Goal: Task Accomplishment & Management: Use online tool/utility

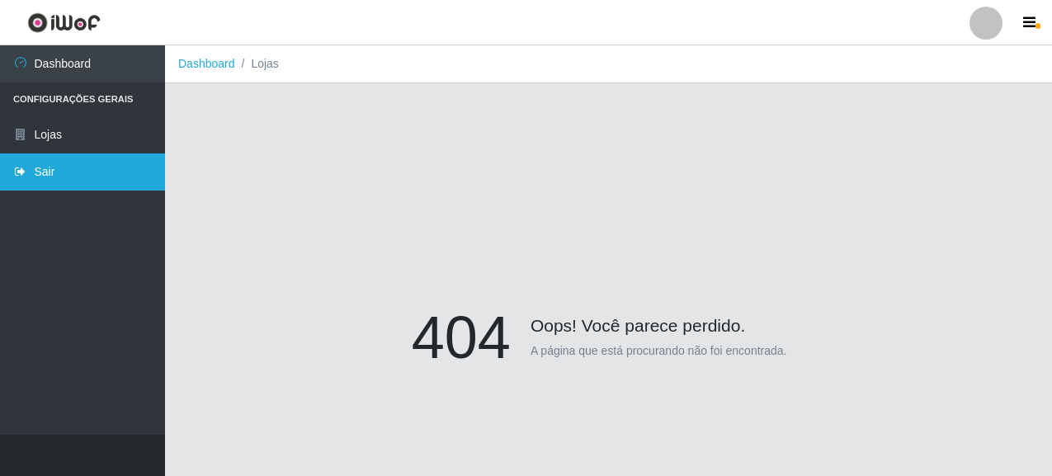
click at [102, 164] on link "Sair" at bounding box center [82, 172] width 165 height 37
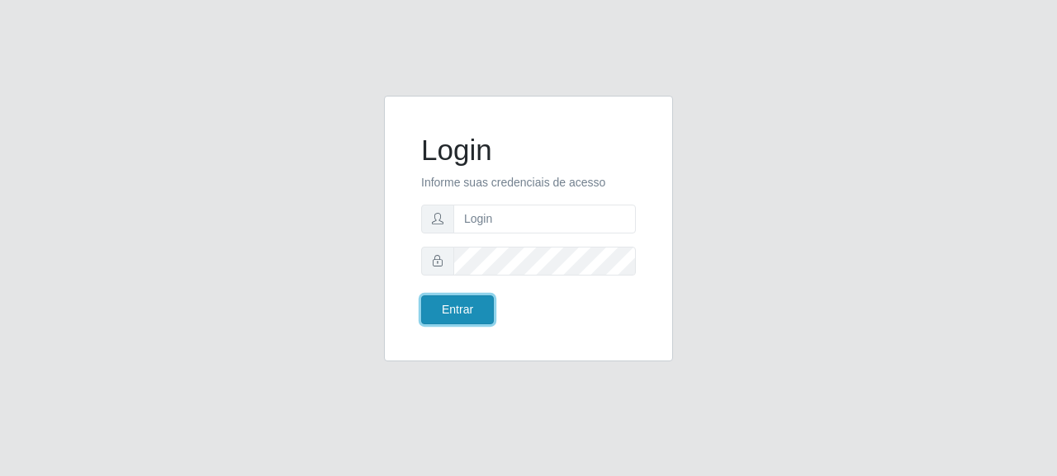
click at [469, 302] on button "Entrar" at bounding box center [457, 309] width 73 height 29
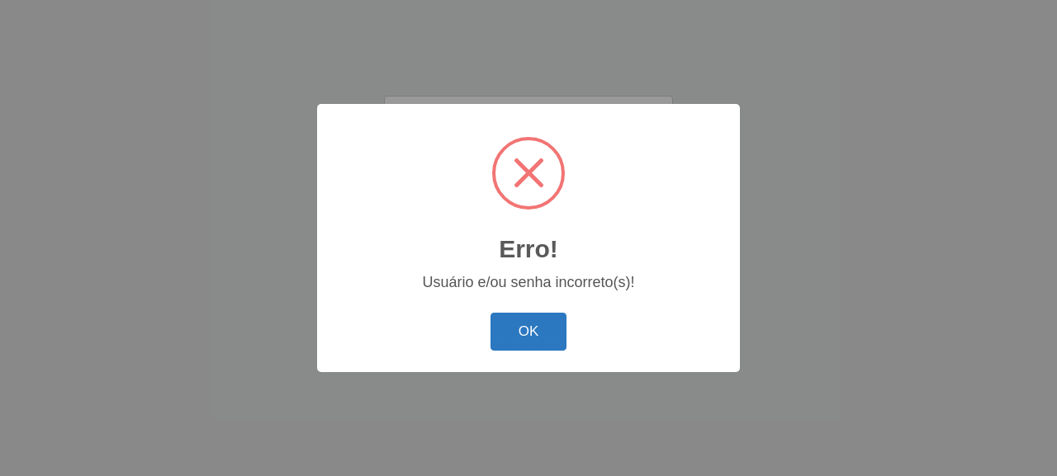
click at [531, 321] on button "OK" at bounding box center [528, 332] width 77 height 39
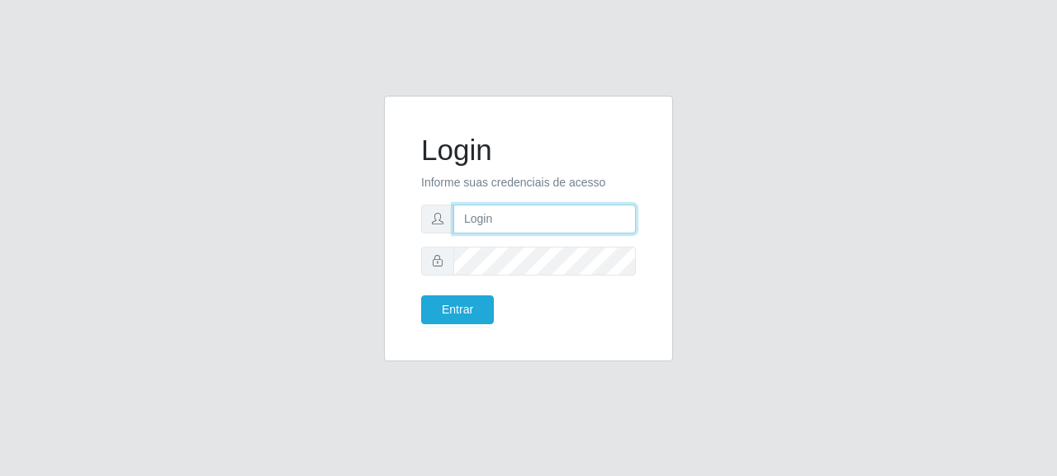
click at [522, 212] on input "text" at bounding box center [544, 219] width 182 height 29
type input "[EMAIL_ADDRESS][DOMAIN_NAME]"
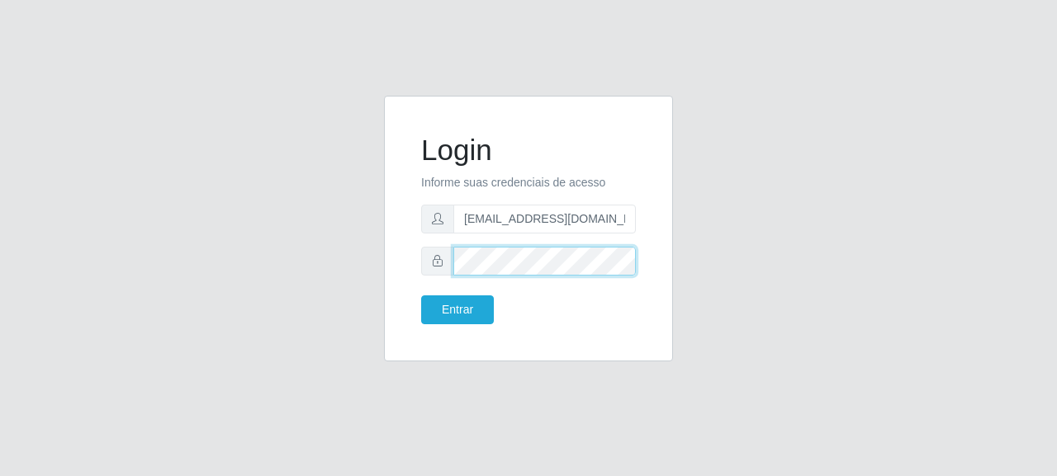
click at [421, 295] on button "Entrar" at bounding box center [457, 309] width 73 height 29
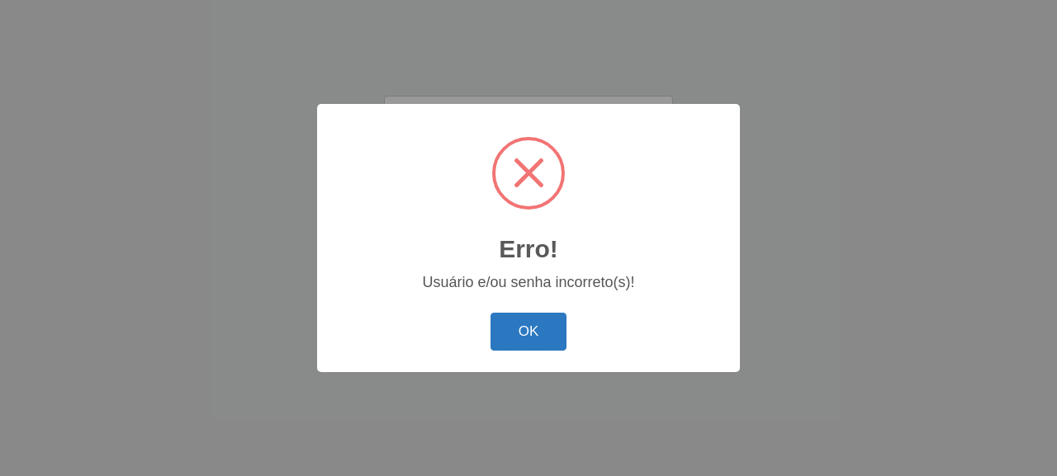
click at [523, 323] on button "OK" at bounding box center [528, 332] width 77 height 39
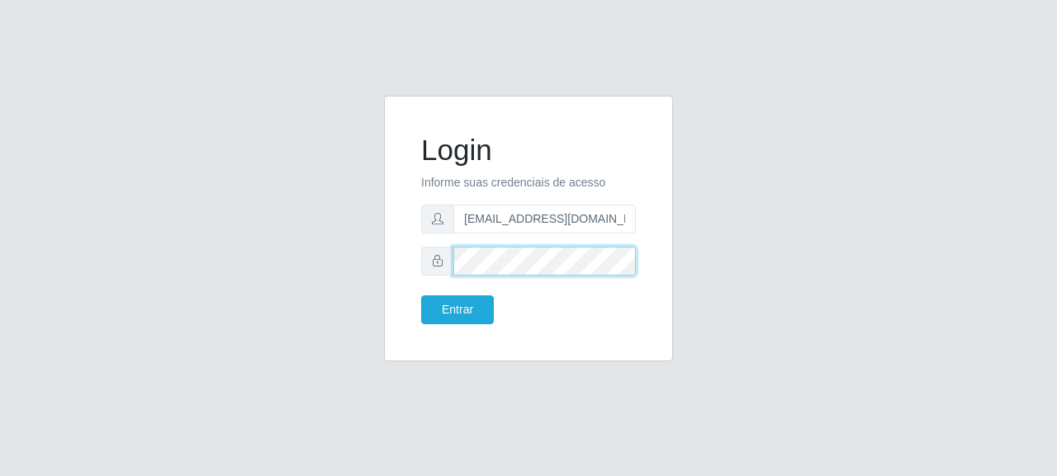
click at [354, 300] on div "Login Informe suas credenciais de acesso [EMAIL_ADDRESS][DOMAIN_NAME] Entrar" at bounding box center [528, 239] width 941 height 286
click at [421, 295] on button "Entrar" at bounding box center [457, 309] width 73 height 29
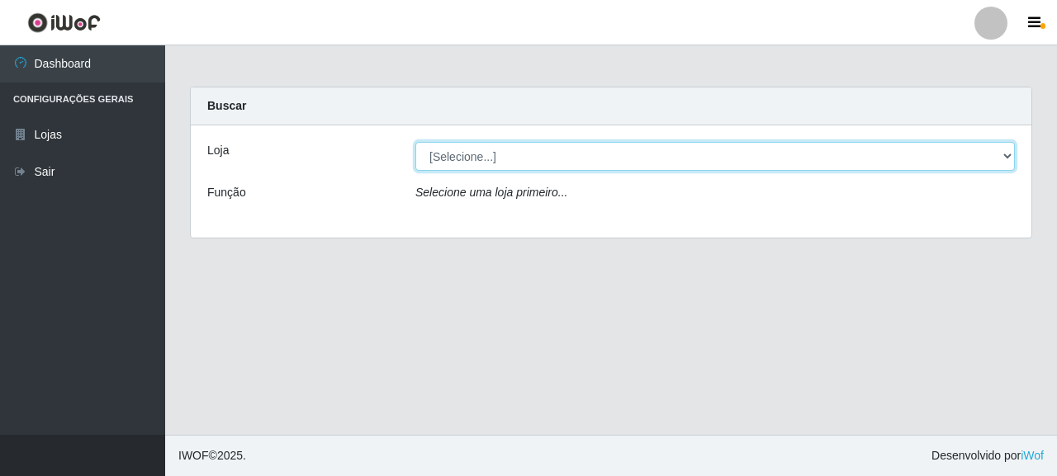
click at [438, 170] on select "[Selecione...] Supermercado Queiroz - [GEOGRAPHIC_DATA]" at bounding box center [714, 156] width 599 height 29
select select "496"
click at [415, 142] on select "[Selecione...] Supermercado Queiroz - [GEOGRAPHIC_DATA]" at bounding box center [714, 156] width 599 height 29
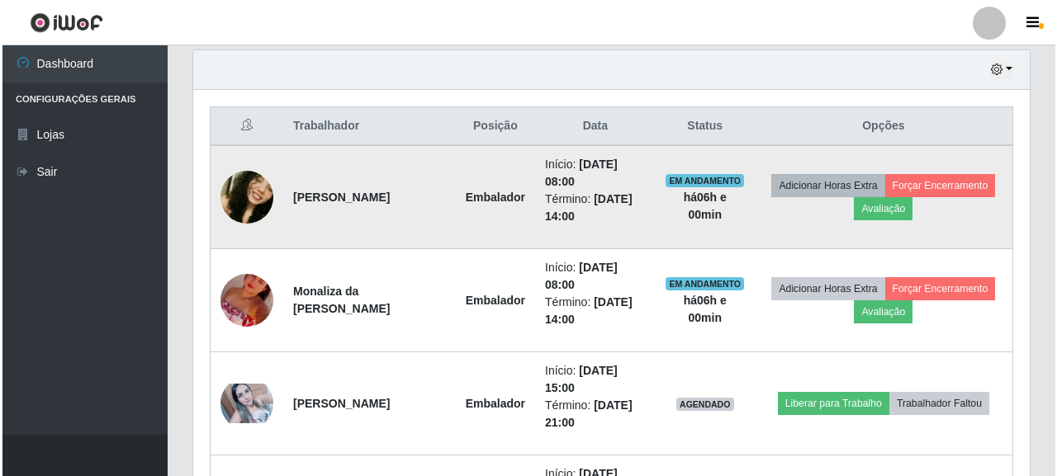
scroll to position [574, 0]
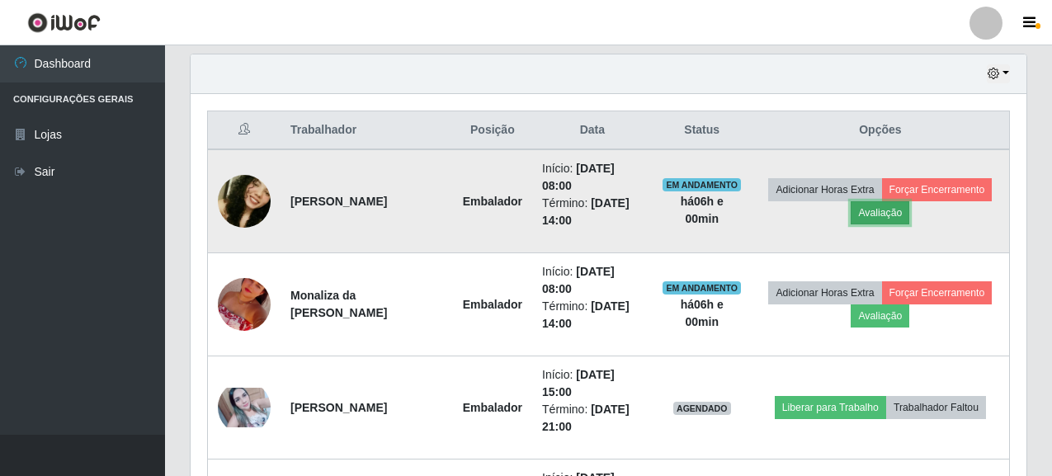
click at [880, 215] on button "Avaliação" at bounding box center [880, 212] width 59 height 23
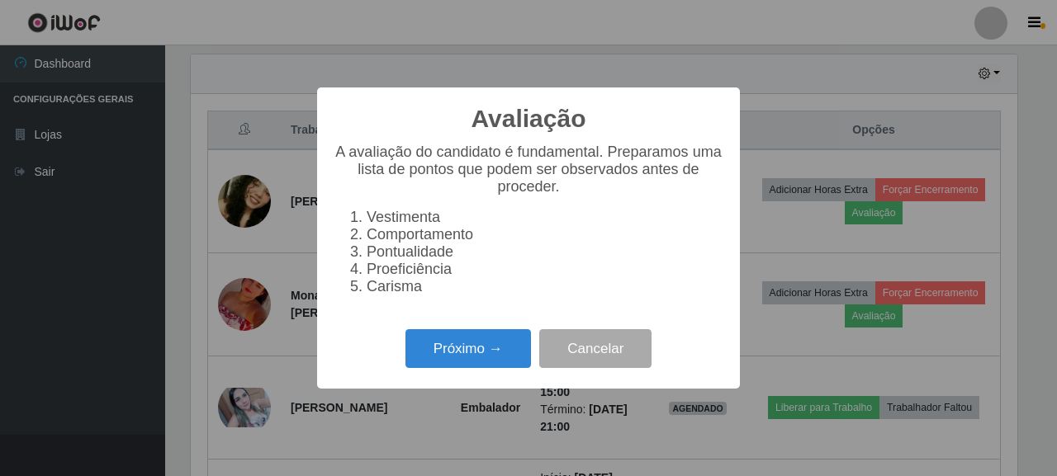
scroll to position [343, 826]
click at [455, 353] on button "Próximo →" at bounding box center [467, 348] width 125 height 39
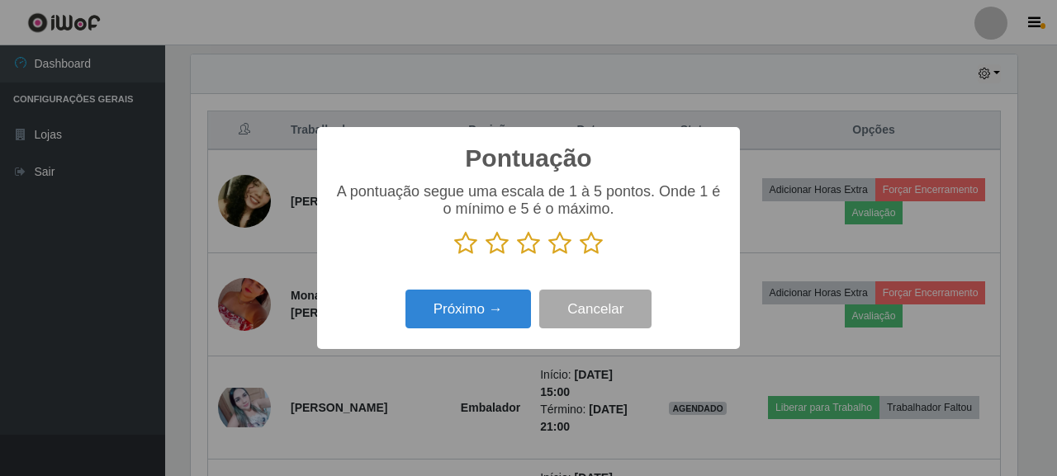
scroll to position [825074, 824591]
click at [589, 249] on icon at bounding box center [590, 243] width 23 height 25
click at [579, 256] on input "radio" at bounding box center [579, 256] width 0 height 0
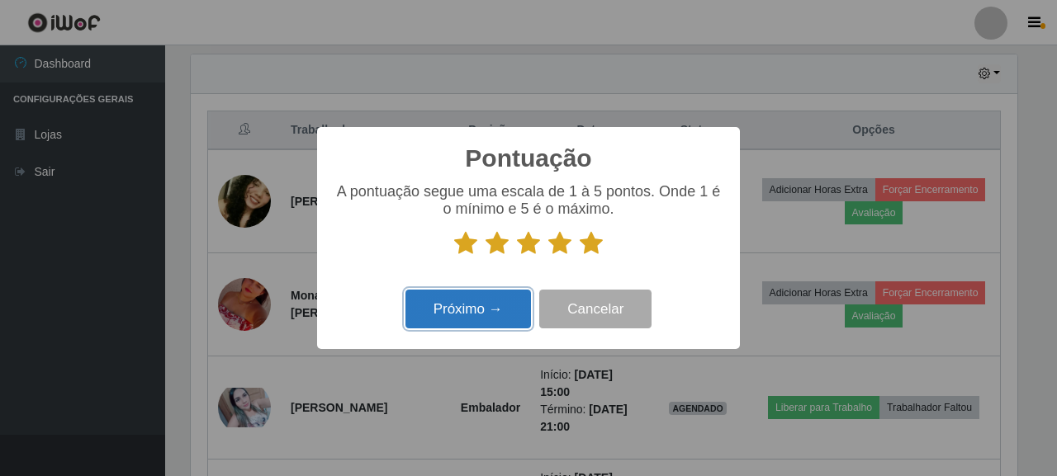
click at [480, 300] on button "Próximo →" at bounding box center [467, 309] width 125 height 39
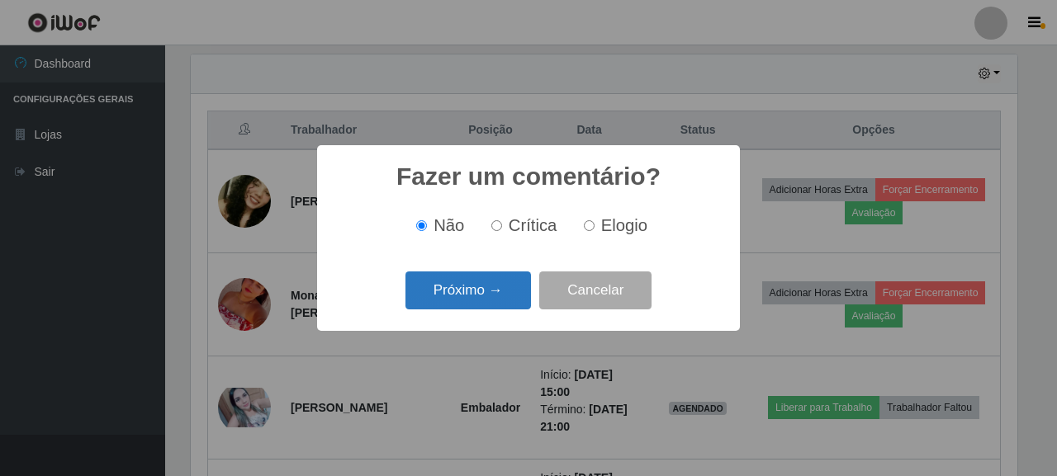
click at [478, 285] on button "Próximo →" at bounding box center [467, 291] width 125 height 39
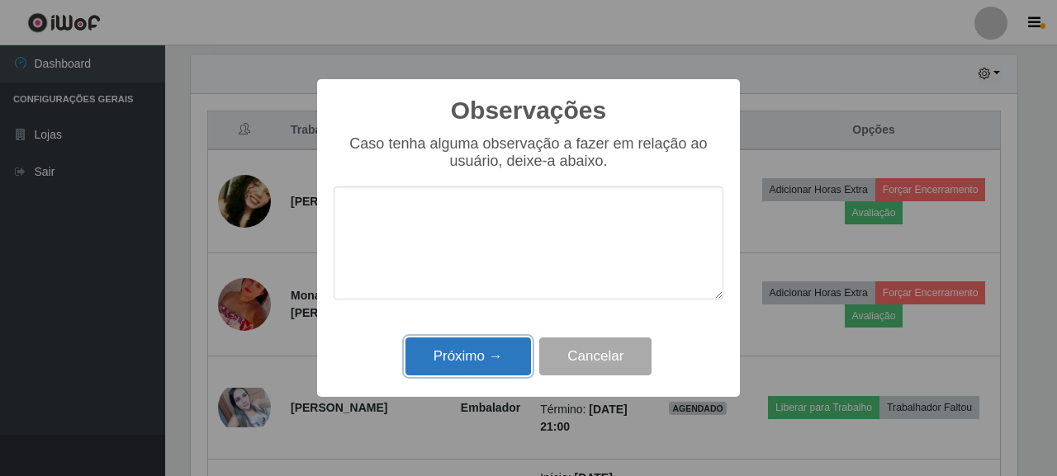
click at [502, 358] on button "Próximo →" at bounding box center [467, 357] width 125 height 39
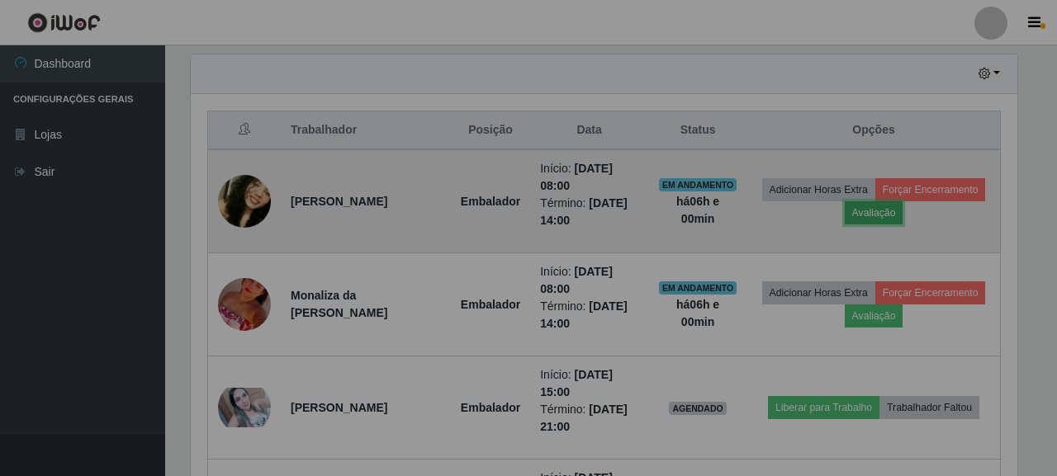
scroll to position [343, 836]
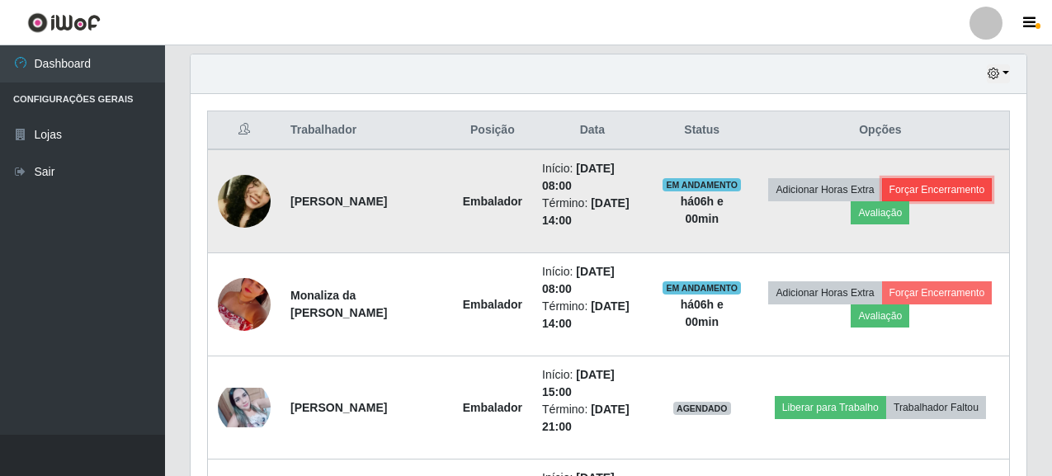
click at [961, 185] on button "Forçar Encerramento" at bounding box center [937, 189] width 111 height 23
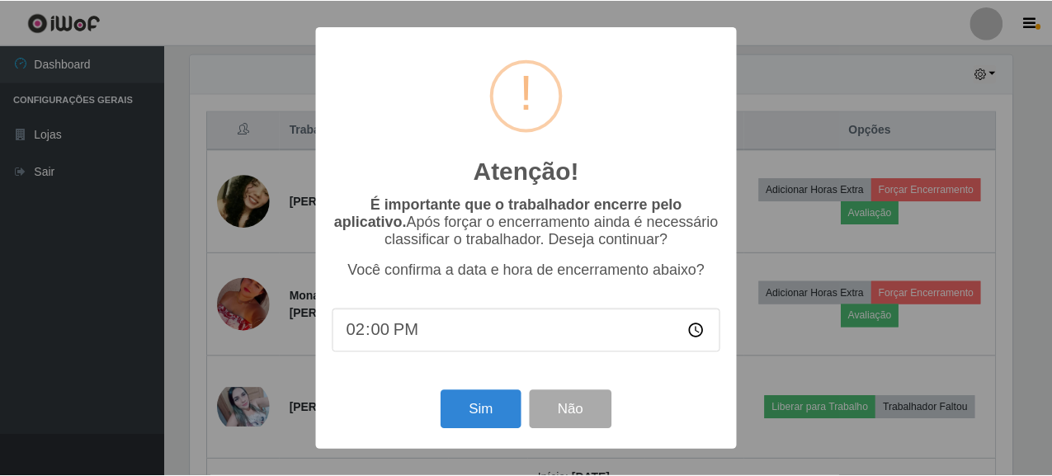
scroll to position [343, 826]
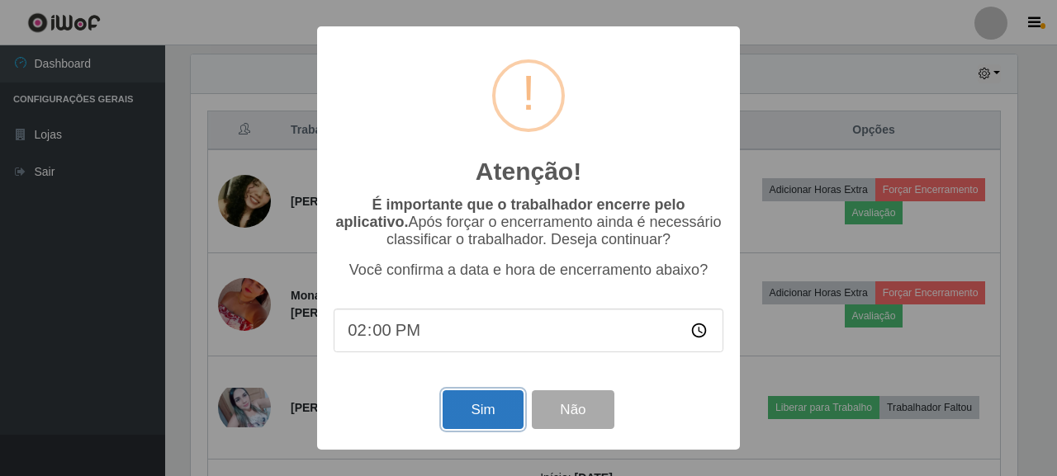
click at [461, 404] on button "Sim" at bounding box center [482, 409] width 80 height 39
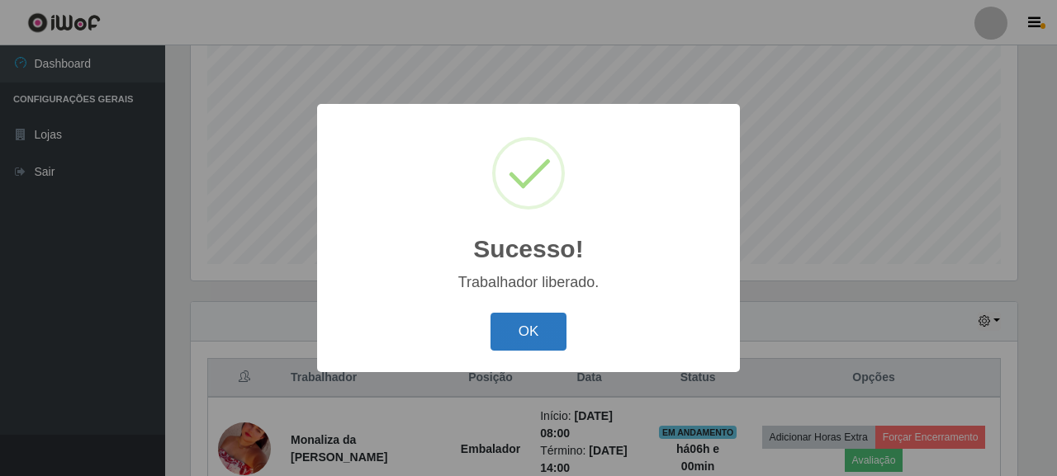
click at [523, 342] on button "OK" at bounding box center [528, 332] width 77 height 39
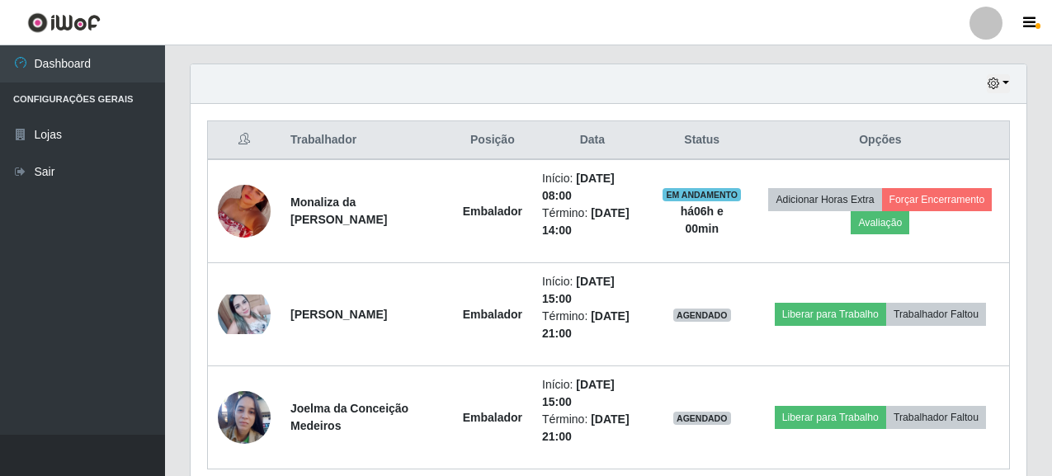
scroll to position [574, 0]
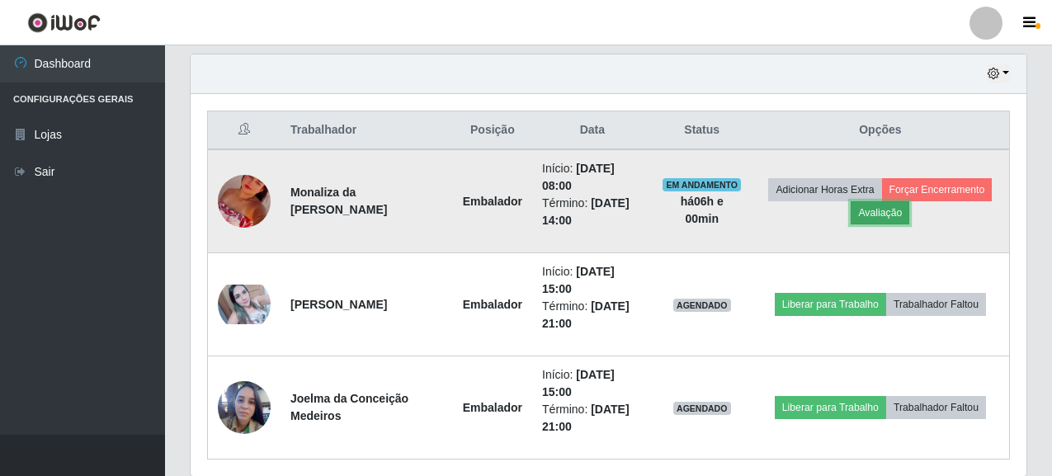
click at [880, 212] on button "Avaliação" at bounding box center [880, 212] width 59 height 23
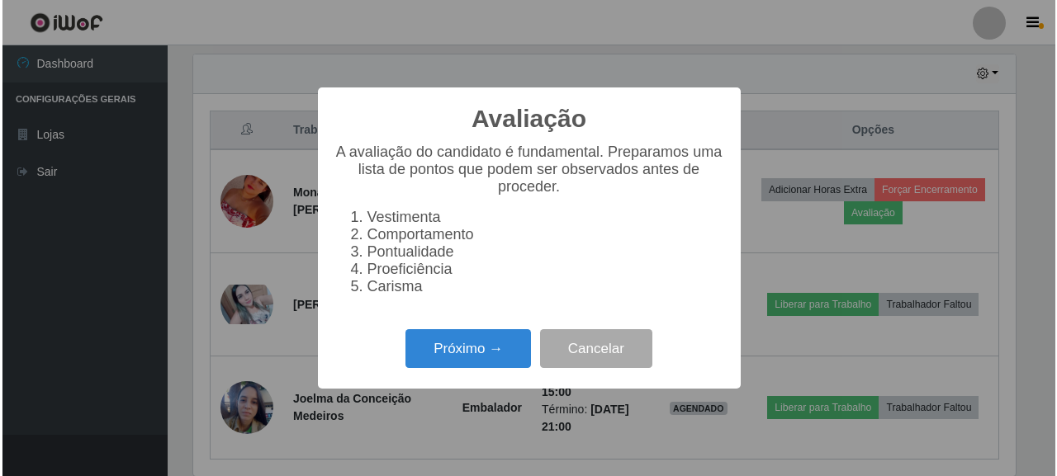
scroll to position [343, 826]
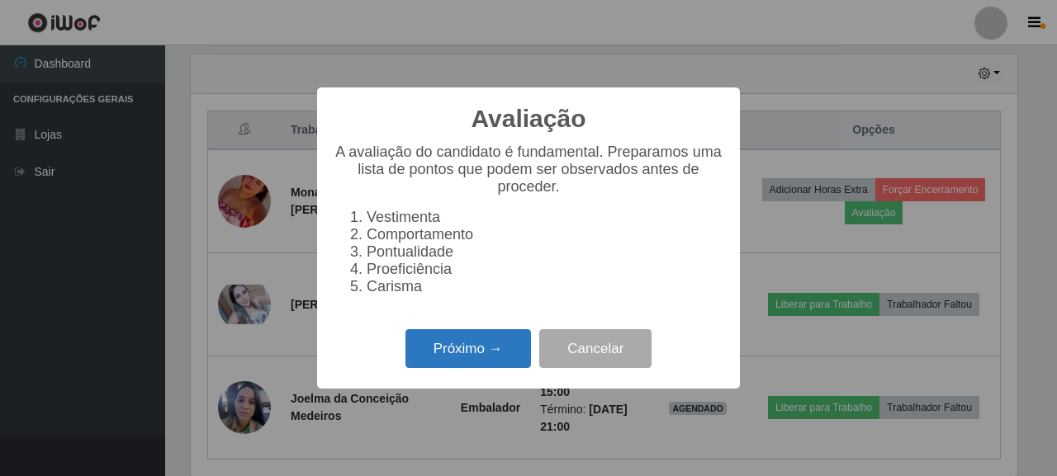
click at [442, 357] on button "Próximo →" at bounding box center [467, 348] width 125 height 39
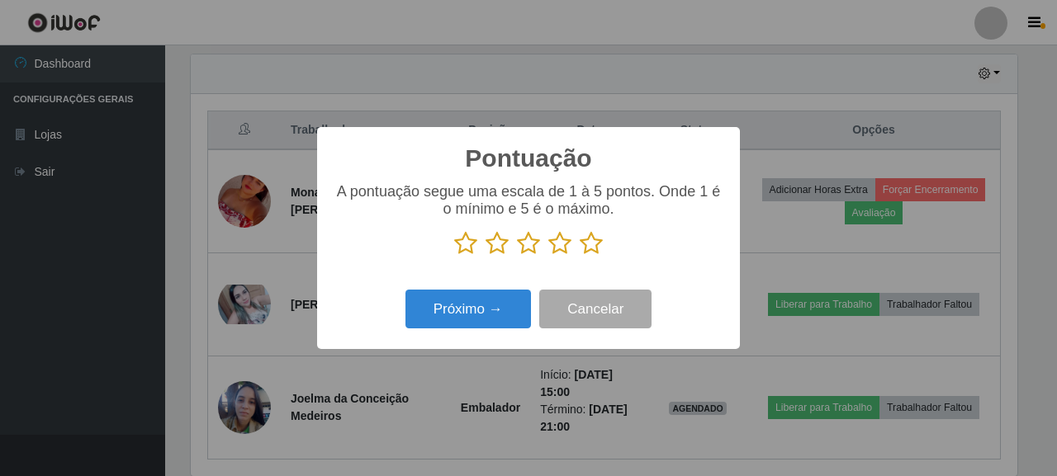
scroll to position [825074, 824591]
click at [585, 243] on icon at bounding box center [590, 243] width 23 height 25
click at [579, 256] on input "radio" at bounding box center [579, 256] width 0 height 0
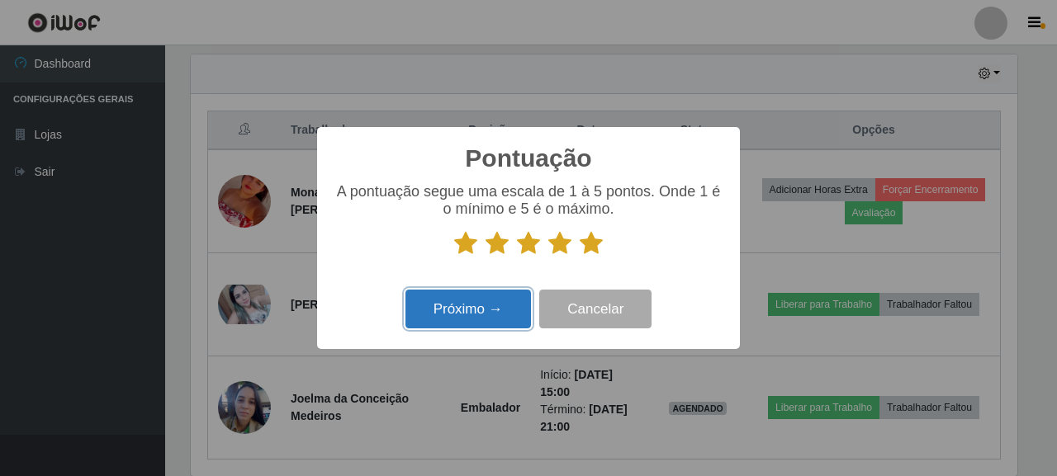
click at [487, 301] on button "Próximo →" at bounding box center [467, 309] width 125 height 39
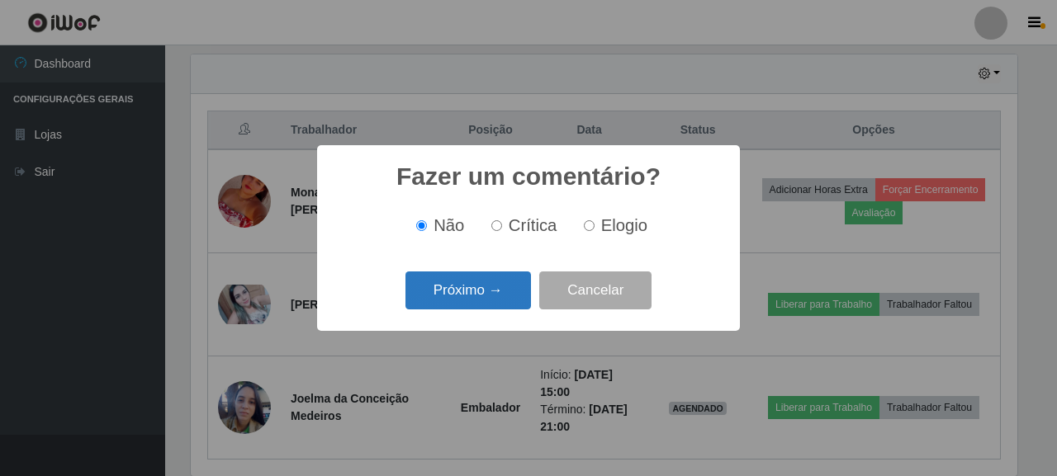
click at [464, 275] on button "Próximo →" at bounding box center [467, 291] width 125 height 39
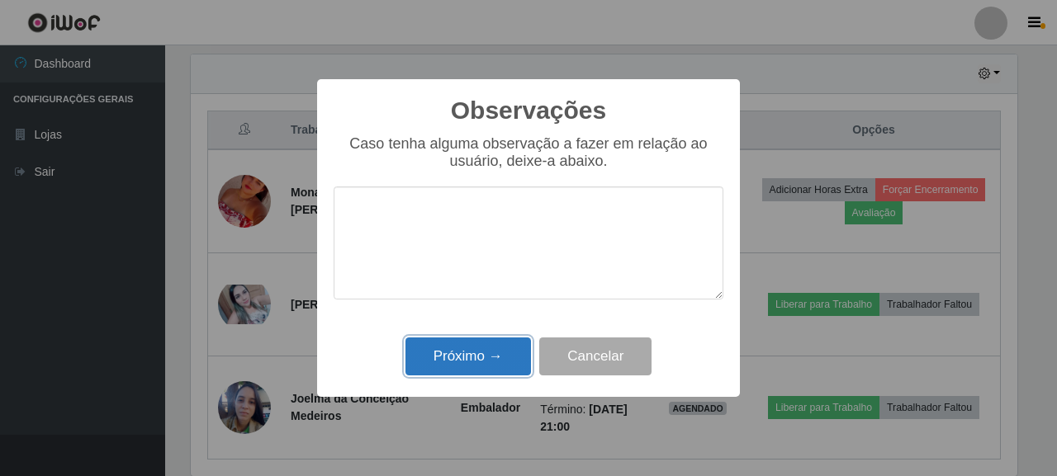
click at [485, 341] on button "Próximo →" at bounding box center [467, 357] width 125 height 39
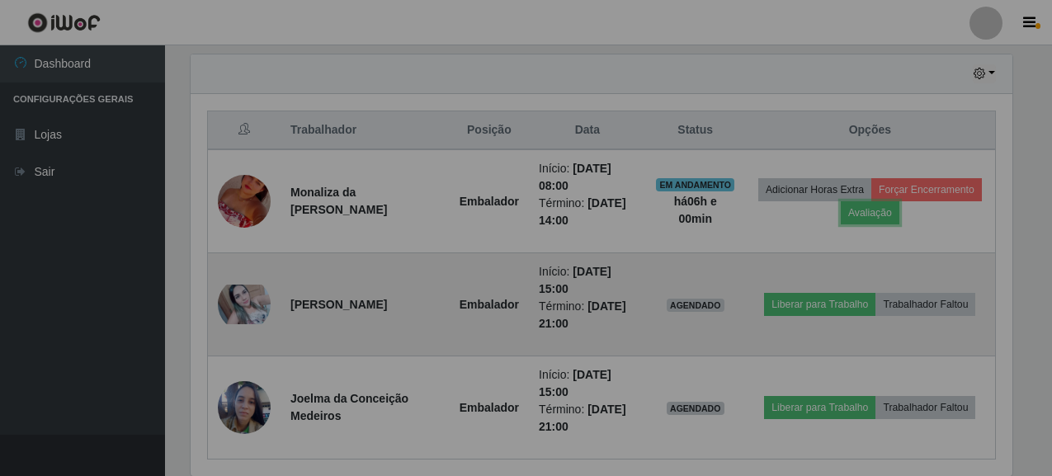
scroll to position [343, 836]
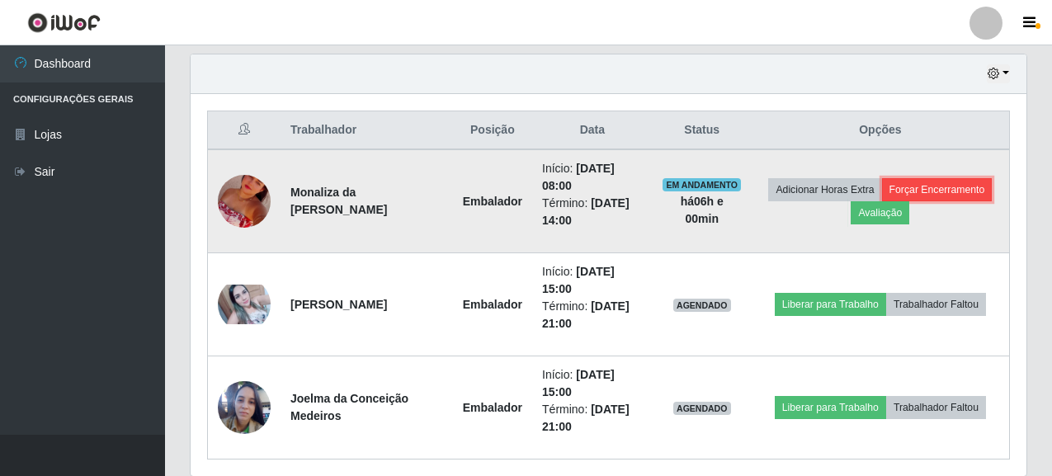
click at [959, 178] on button "Forçar Encerramento" at bounding box center [937, 189] width 111 height 23
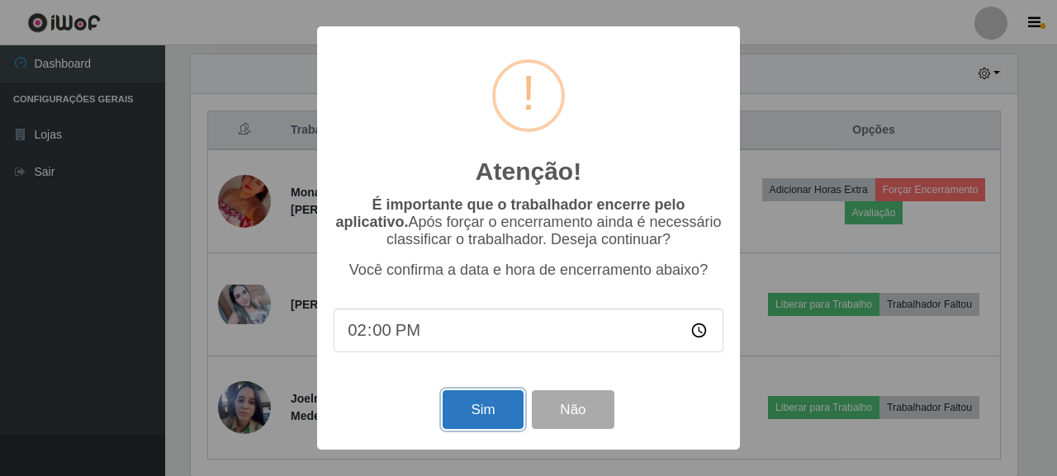
click at [490, 416] on button "Sim" at bounding box center [482, 409] width 80 height 39
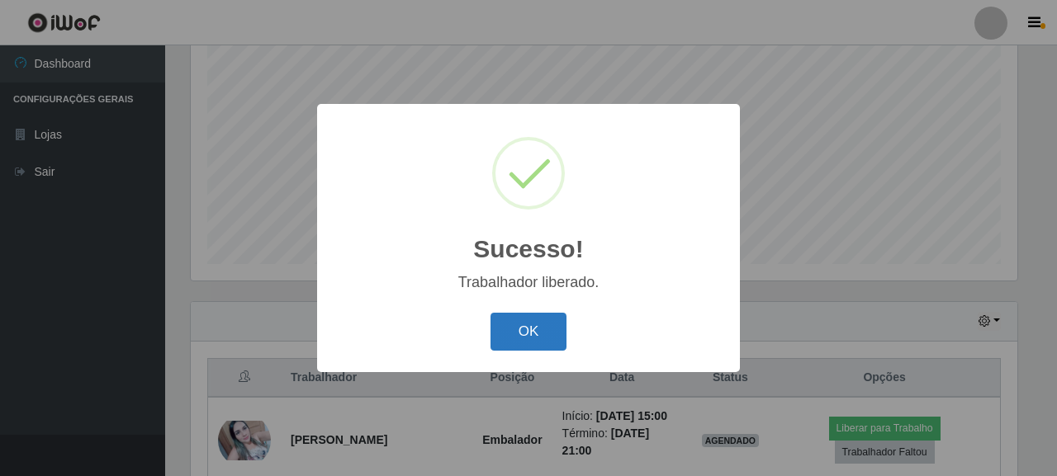
click at [530, 348] on button "OK" at bounding box center [528, 332] width 77 height 39
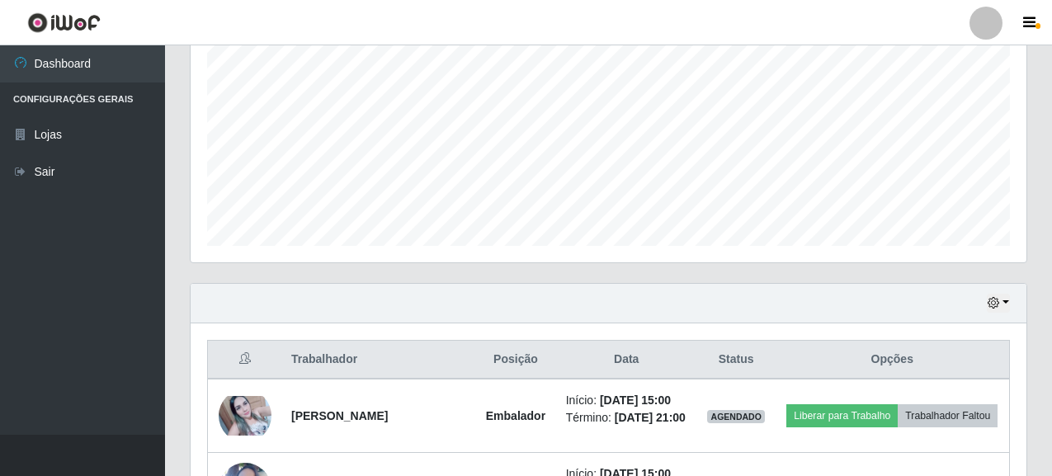
scroll to position [498, 0]
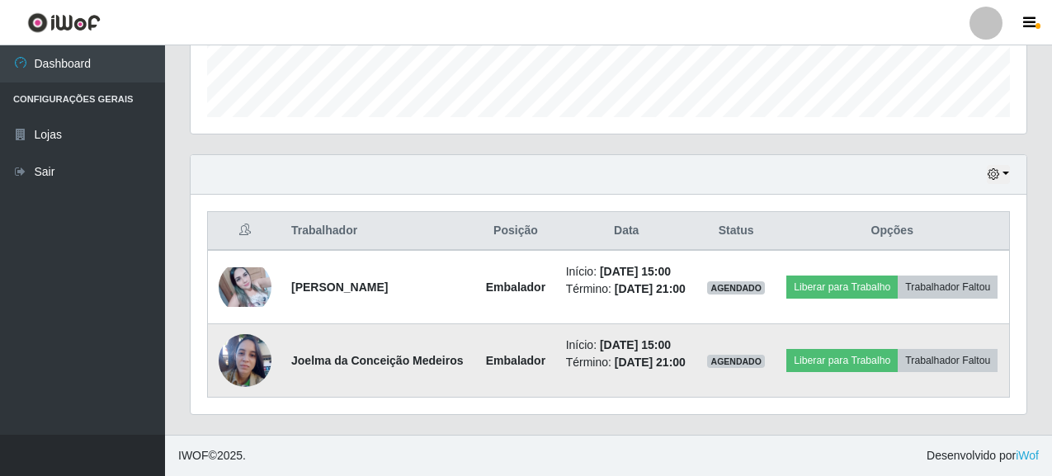
click at [225, 338] on img at bounding box center [245, 360] width 53 height 71
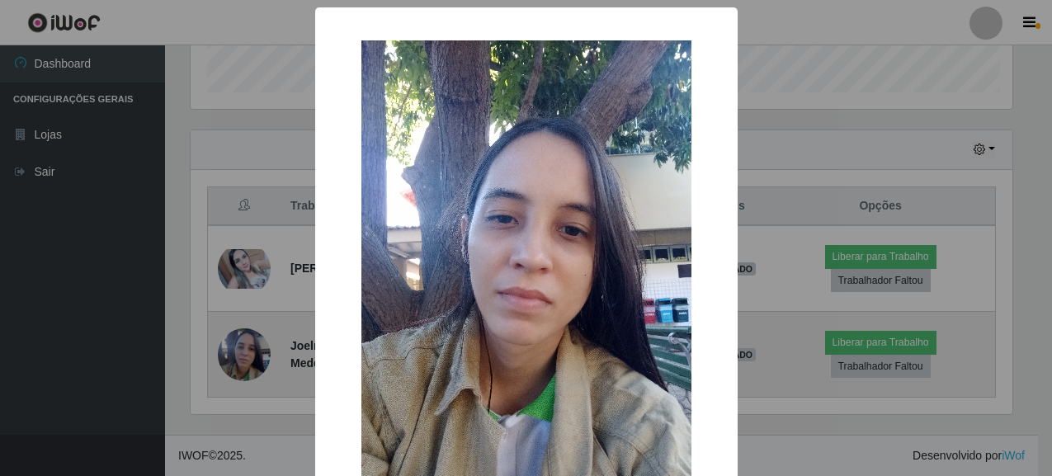
scroll to position [343, 826]
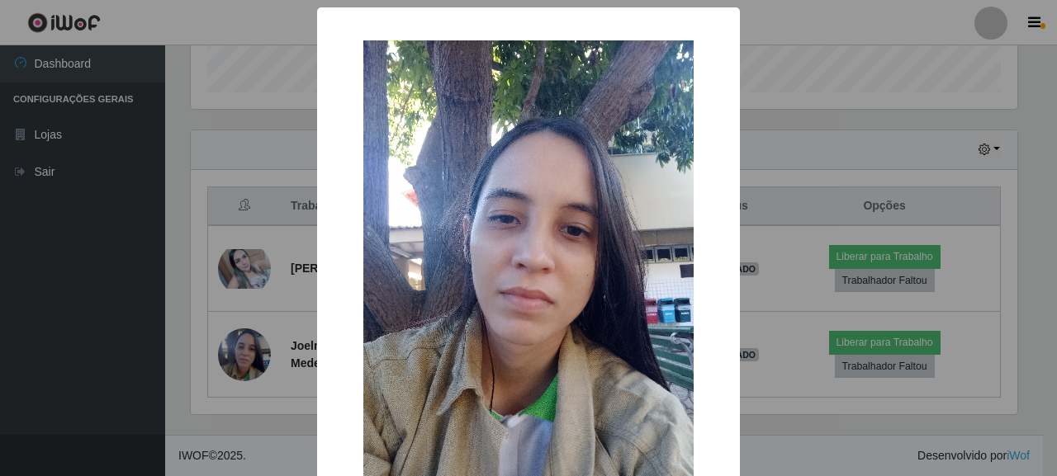
click at [896, 98] on div "× OK Cancel" at bounding box center [528, 238] width 1057 height 476
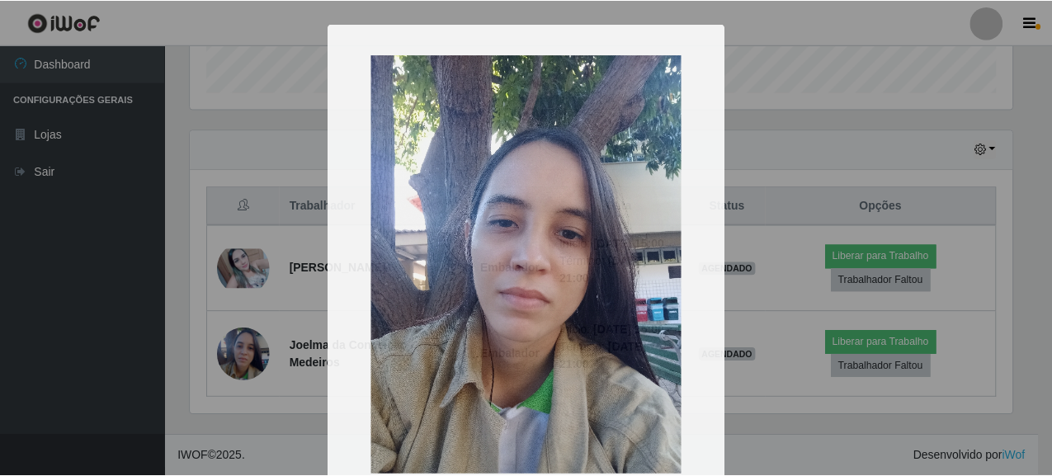
scroll to position [343, 836]
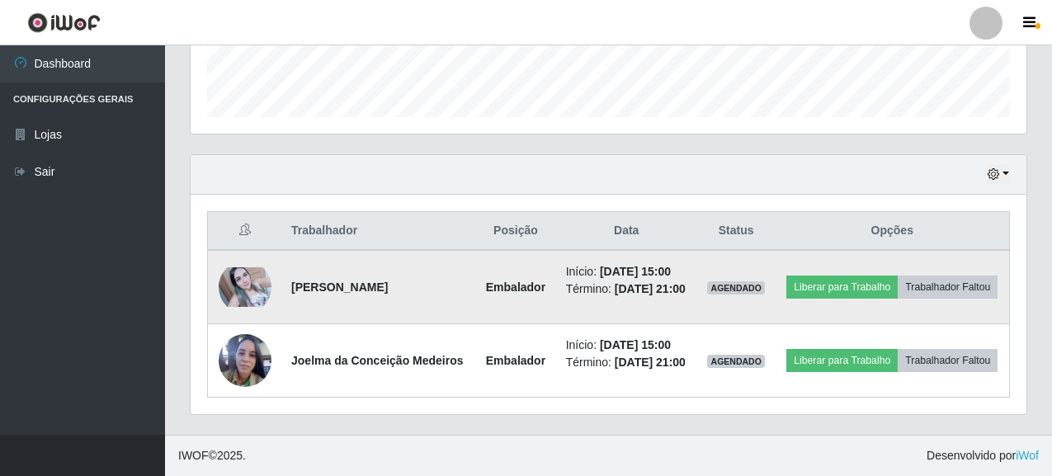
click at [234, 267] on img at bounding box center [245, 287] width 53 height 40
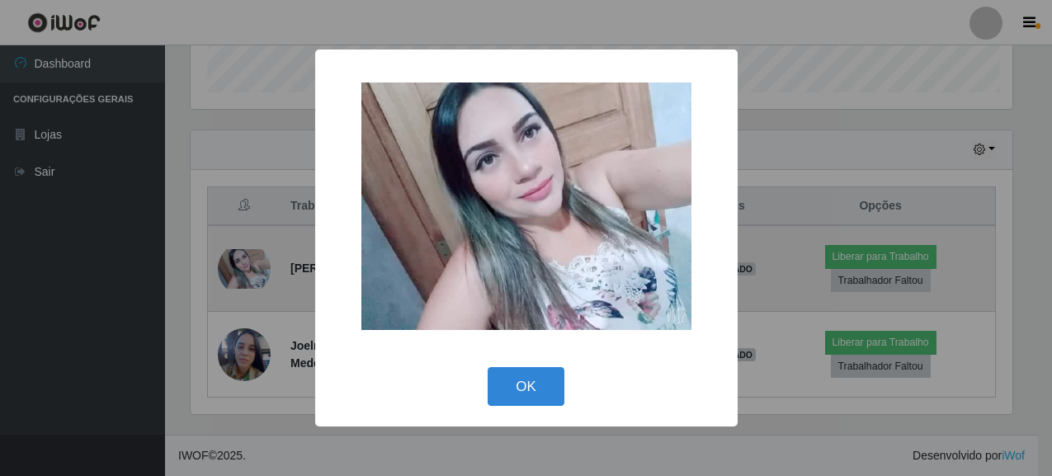
scroll to position [343, 826]
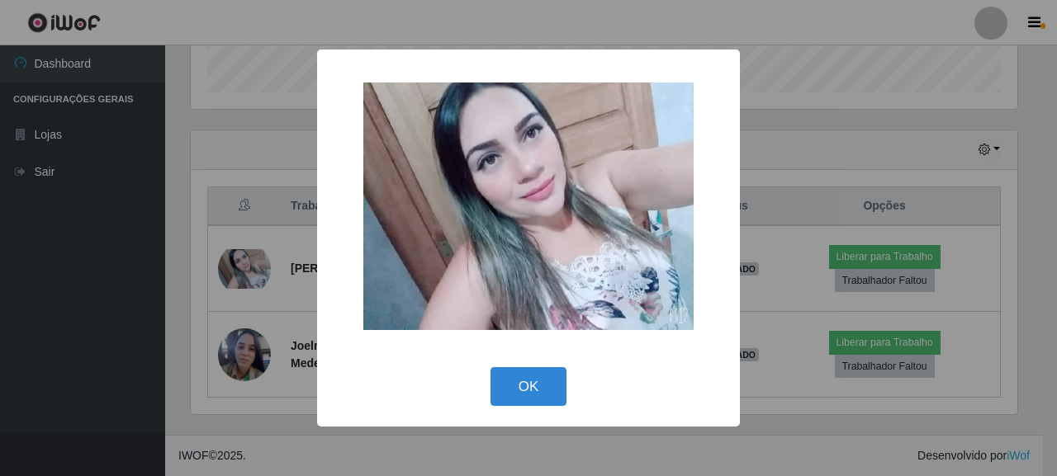
click at [787, 135] on div "× OK Cancel" at bounding box center [528, 238] width 1057 height 476
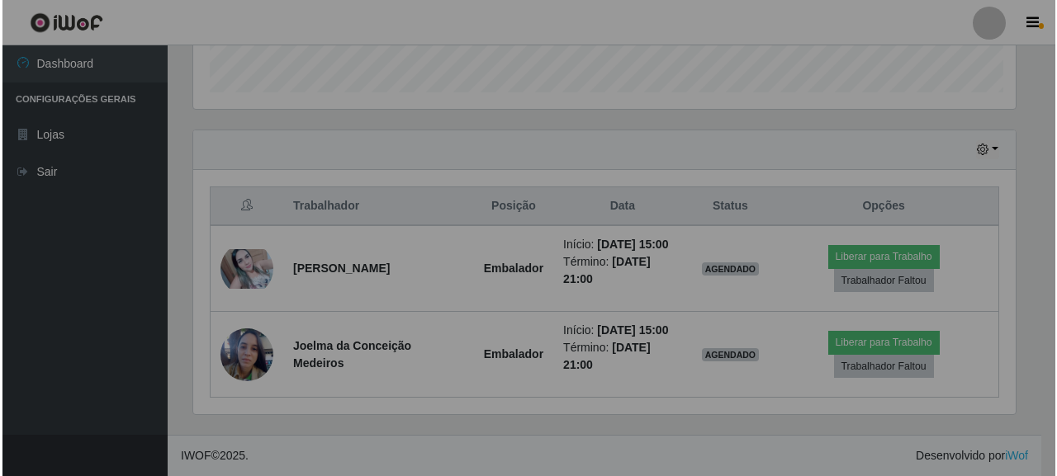
scroll to position [343, 836]
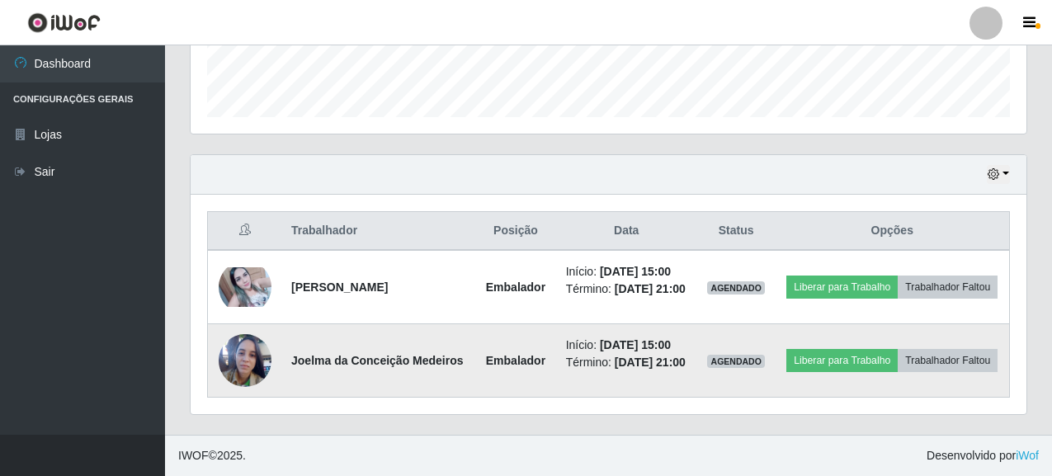
click at [227, 357] on img at bounding box center [245, 360] width 53 height 71
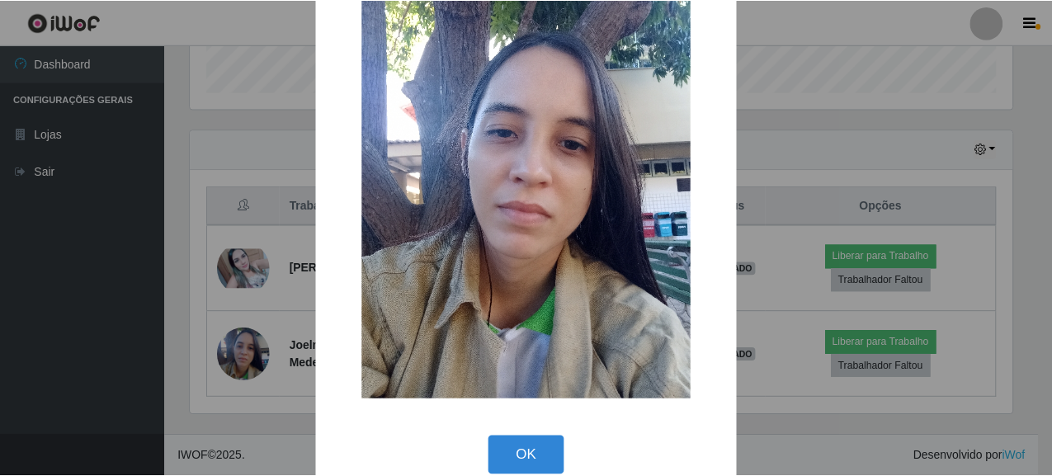
scroll to position [113, 0]
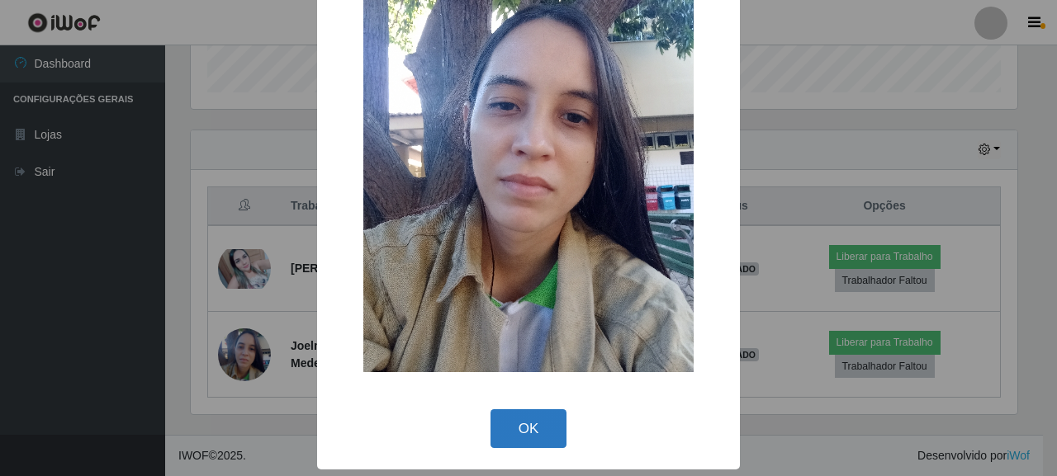
click at [511, 443] on button "OK" at bounding box center [528, 428] width 77 height 39
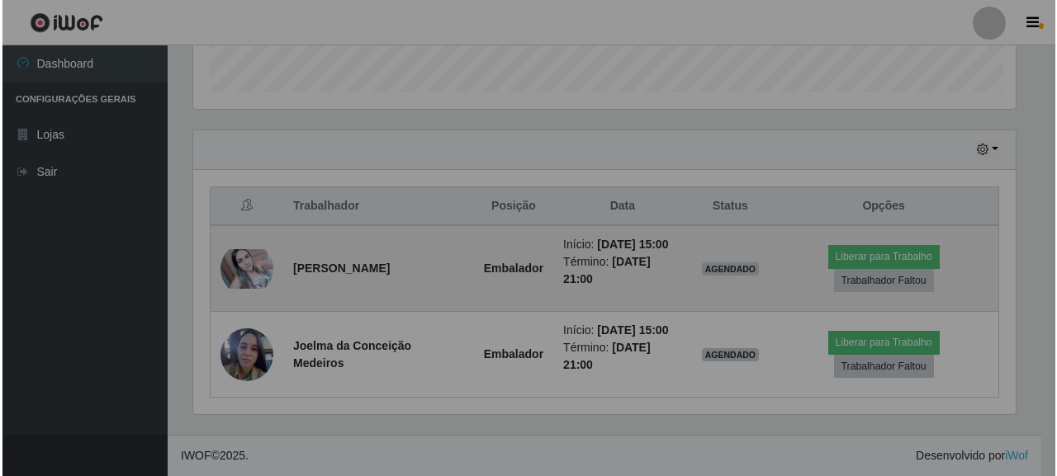
scroll to position [343, 836]
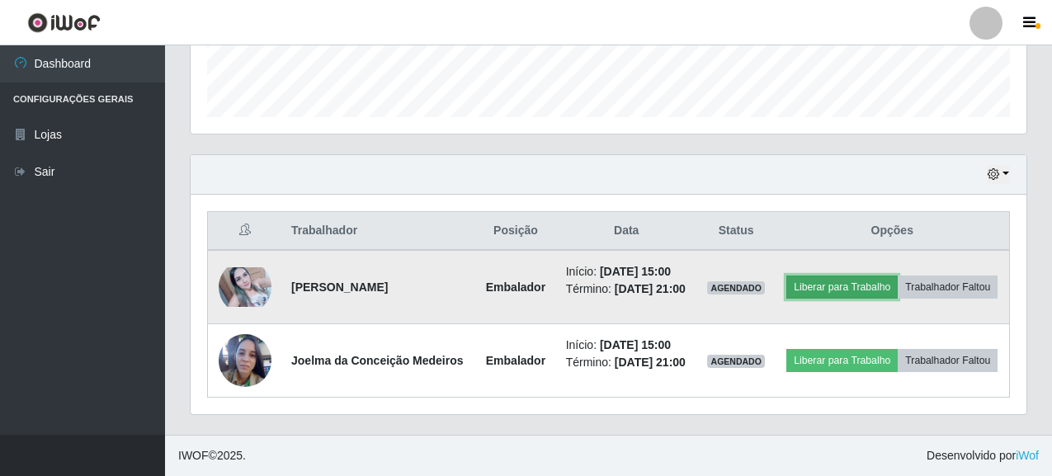
click at [898, 276] on button "Liberar para Trabalho" at bounding box center [842, 287] width 111 height 23
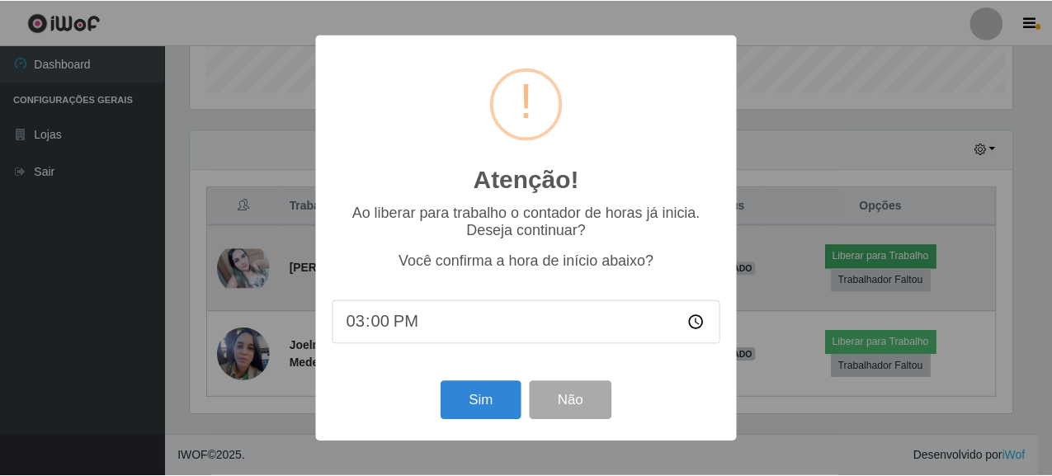
scroll to position [343, 826]
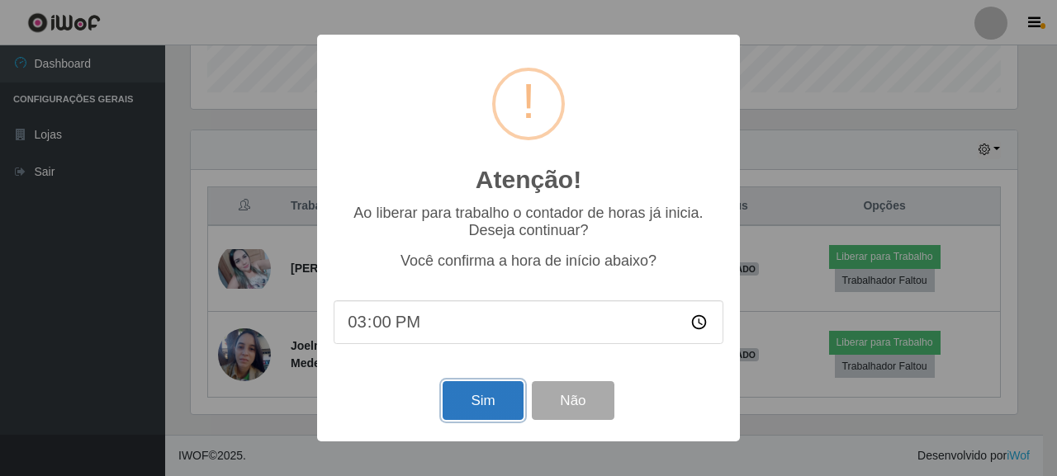
click at [484, 408] on button "Sim" at bounding box center [482, 400] width 80 height 39
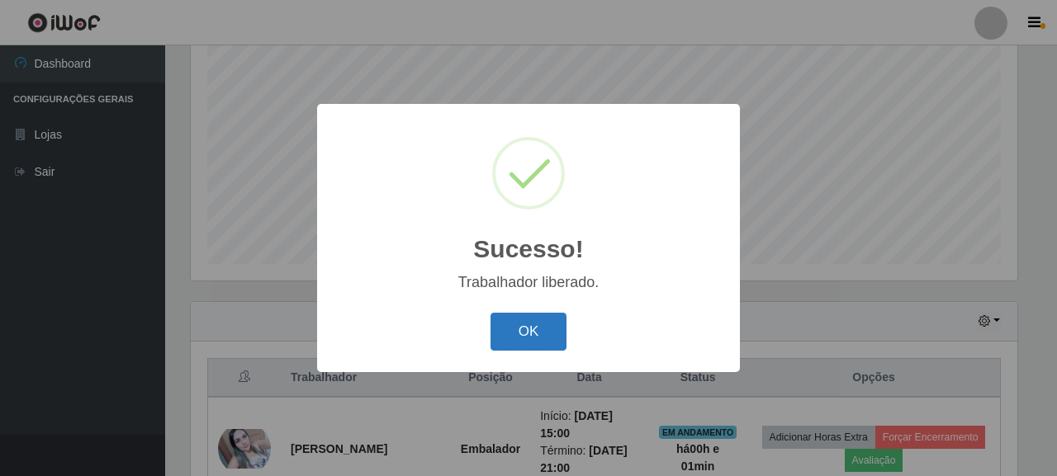
click at [537, 324] on button "OK" at bounding box center [528, 332] width 77 height 39
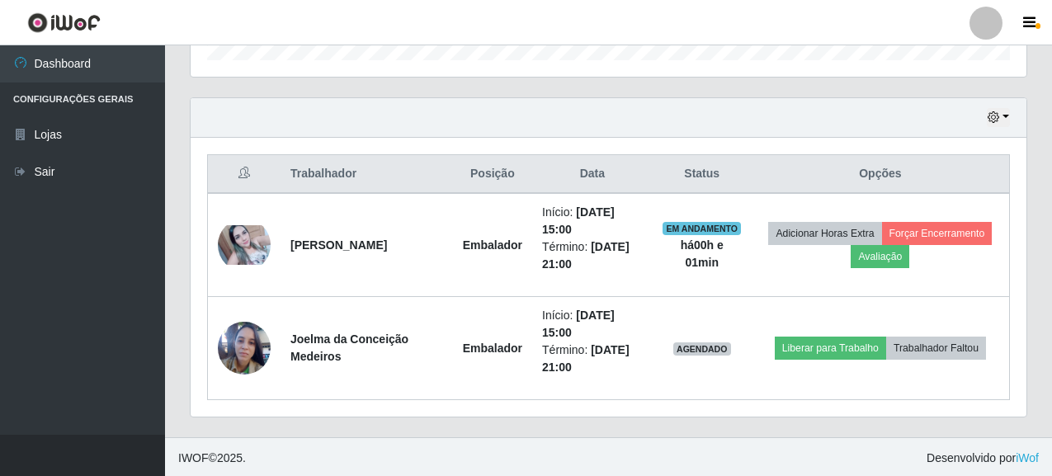
scroll to position [532, 0]
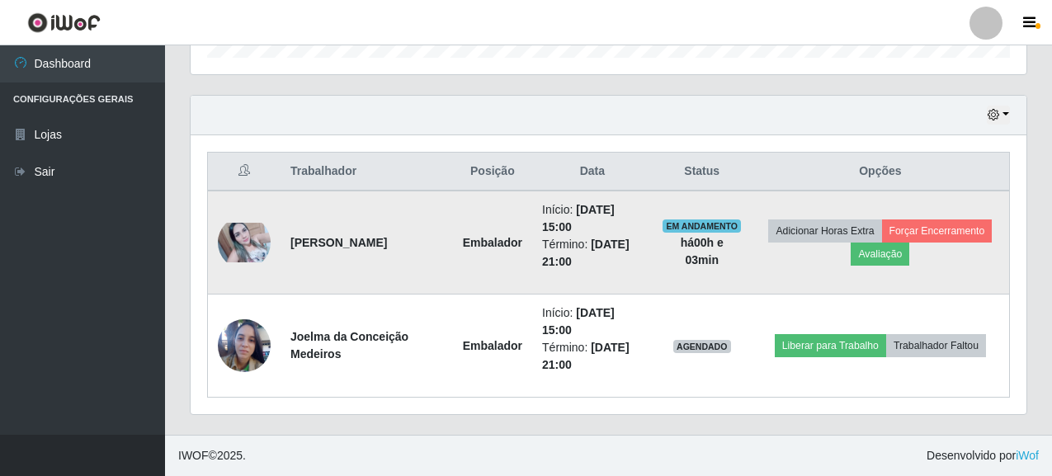
drag, startPoint x: 291, startPoint y: 229, endPoint x: 329, endPoint y: 257, distance: 46.6
click at [329, 249] on strong "[PERSON_NAME]" at bounding box center [339, 242] width 97 height 13
drag, startPoint x: 289, startPoint y: 233, endPoint x: 341, endPoint y: 257, distance: 57.2
click at [341, 257] on td "[PERSON_NAME]" at bounding box center [367, 243] width 173 height 104
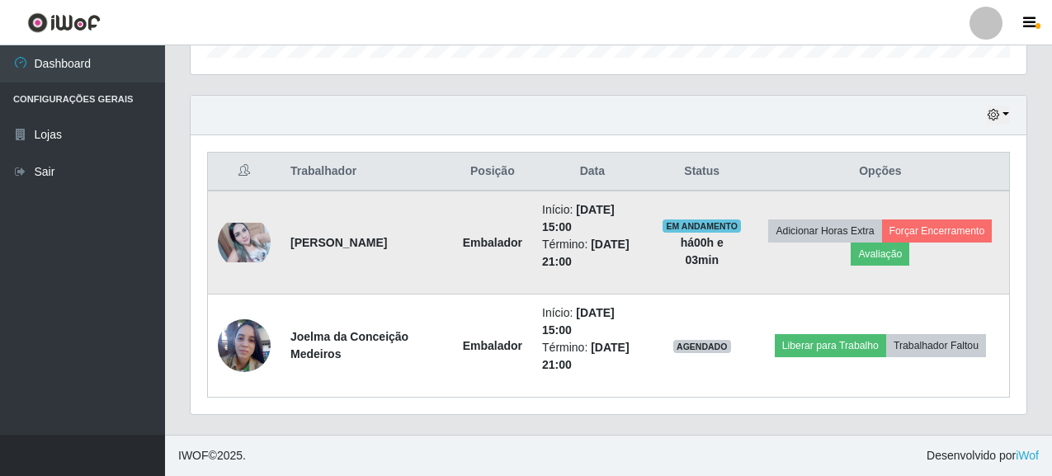
copy strong "[PERSON_NAME]"
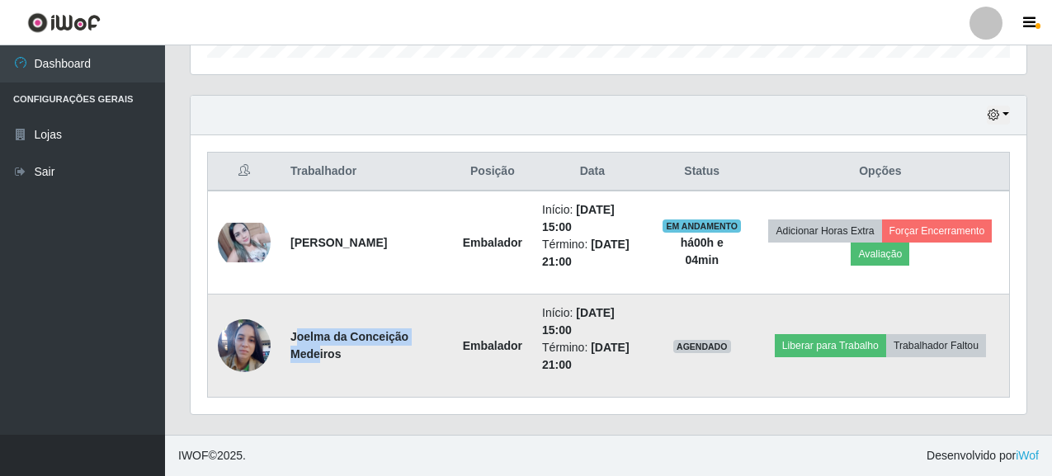
drag, startPoint x: 294, startPoint y: 336, endPoint x: 323, endPoint y: 348, distance: 31.1
click at [323, 348] on strong "Joelma da Conceição Medeiros" at bounding box center [350, 345] width 118 height 31
click at [335, 378] on td "Joelma da Conceição Medeiros" at bounding box center [367, 346] width 173 height 103
drag, startPoint x: 292, startPoint y: 338, endPoint x: 349, endPoint y: 362, distance: 62.1
click at [349, 362] on td "Joelma da Conceição Medeiros" at bounding box center [367, 346] width 173 height 103
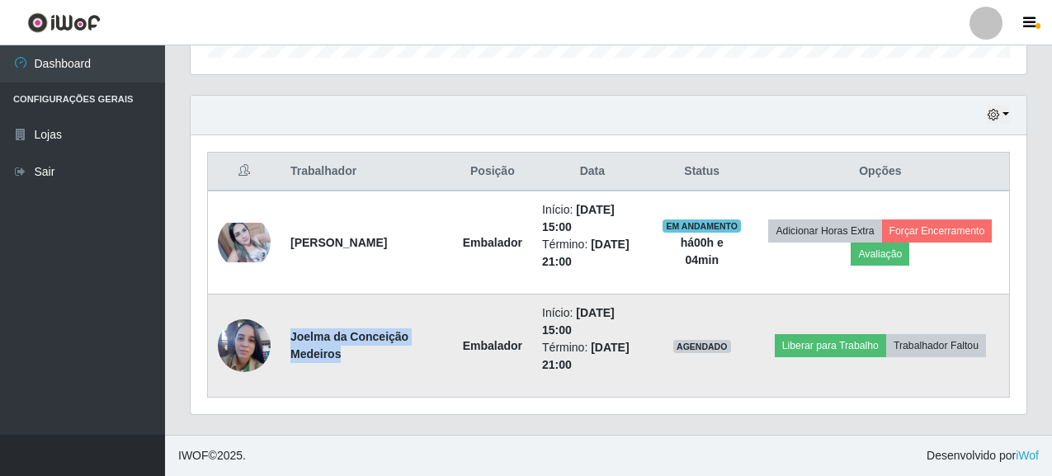
copy strong "Joelma da Conceição Medeiros"
click at [573, 302] on td "Início: [DATE] 15:00 Término: [DATE] 21:00" at bounding box center [592, 346] width 121 height 103
